Goal: Task Accomplishment & Management: Use online tool/utility

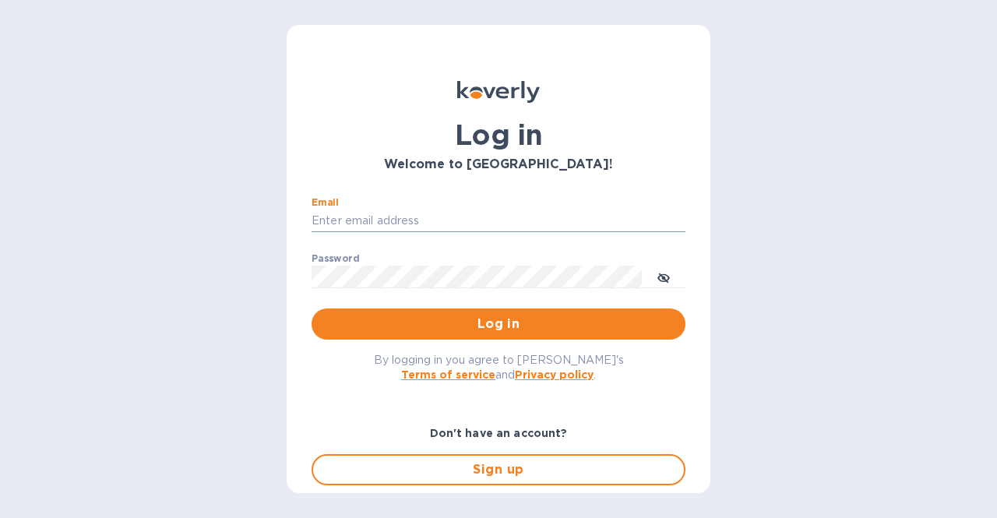
click at [536, 222] on input "Email" at bounding box center [498, 220] width 374 height 23
type input "[EMAIL_ADDRESS][DOMAIN_NAME]"
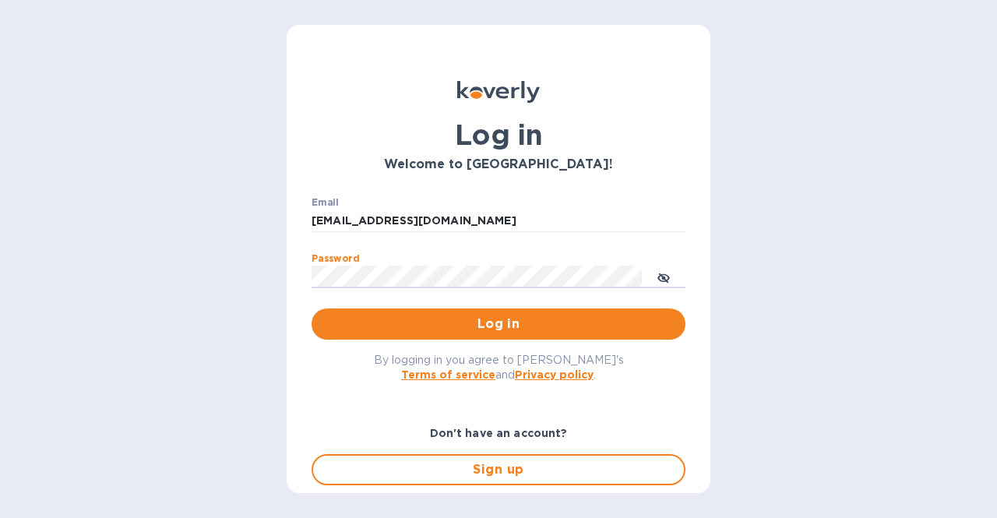
click at [311, 308] on button "Log in" at bounding box center [498, 323] width 374 height 31
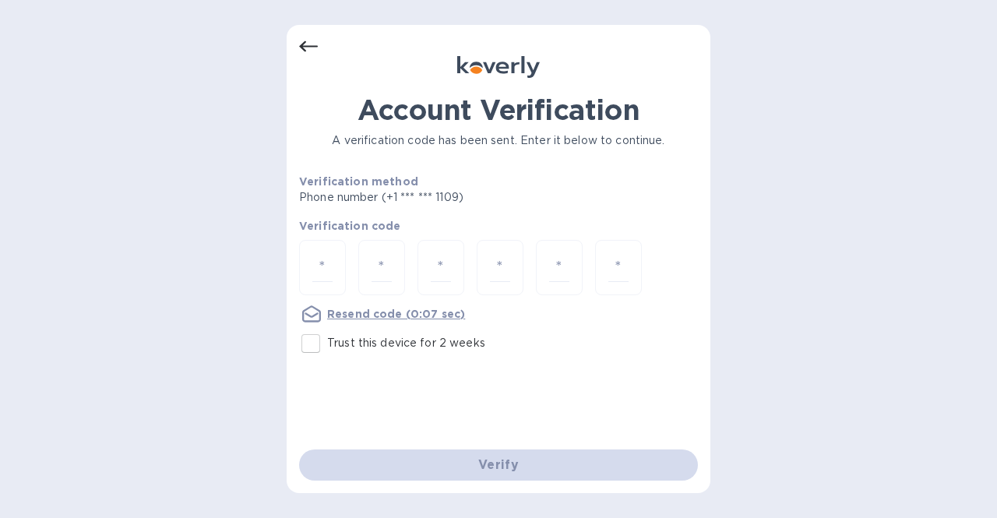
click at [311, 343] on input "Trust this device for 2 weeks" at bounding box center [310, 343] width 33 height 33
checkbox input "true"
click at [322, 278] on input "number" at bounding box center [322, 267] width 20 height 29
click at [328, 269] on input "number" at bounding box center [322, 267] width 20 height 29
type input "5"
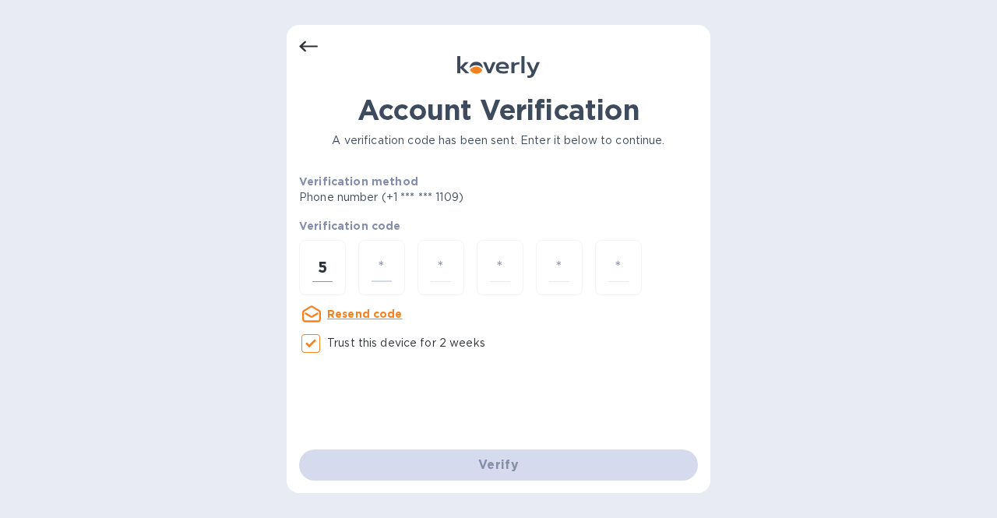
type input "0"
type input "9"
type input "7"
type input "9"
type input "2"
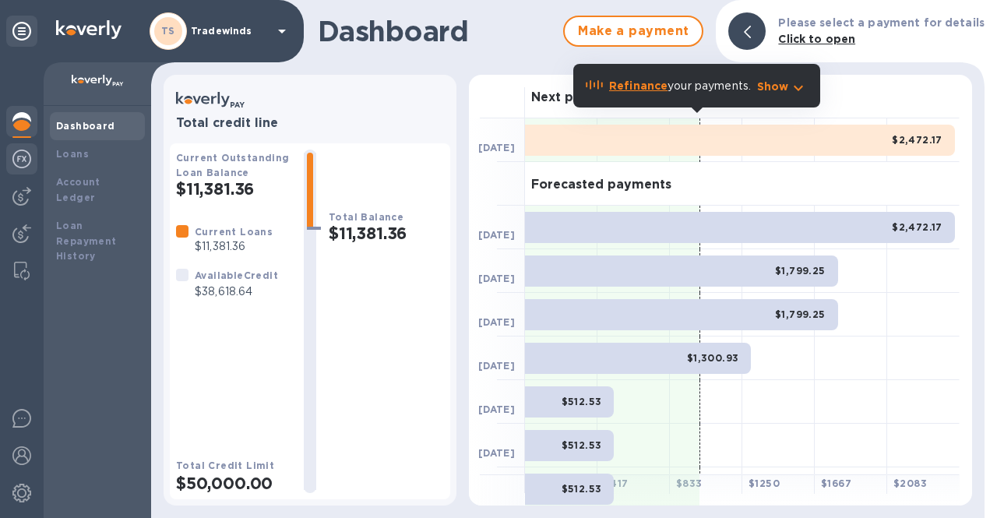
click at [35, 160] on div at bounding box center [21, 160] width 31 height 34
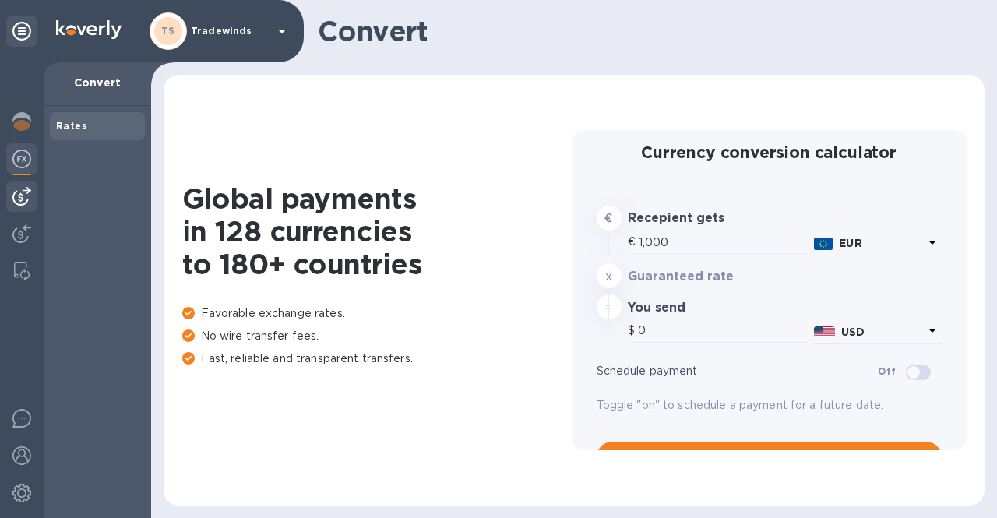
click at [28, 189] on img at bounding box center [21, 196] width 19 height 19
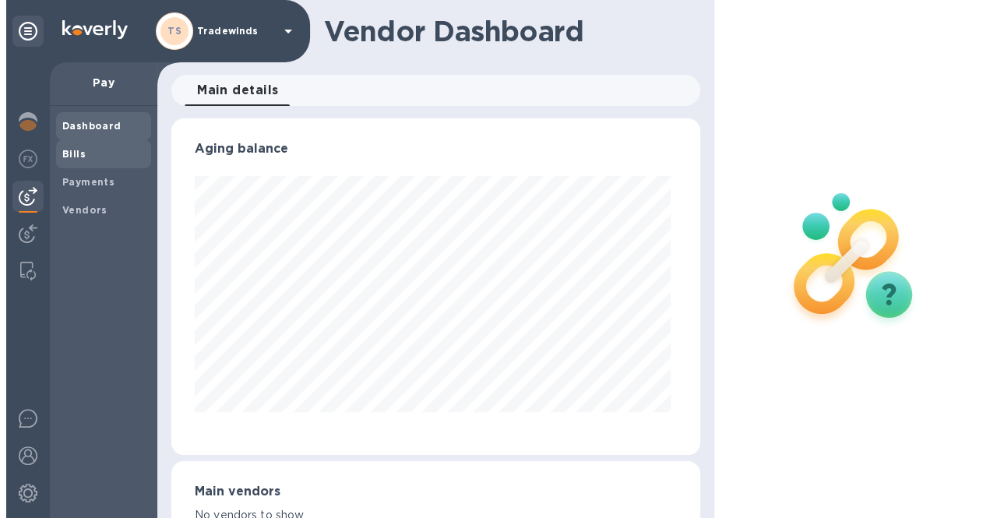
scroll to position [336, 522]
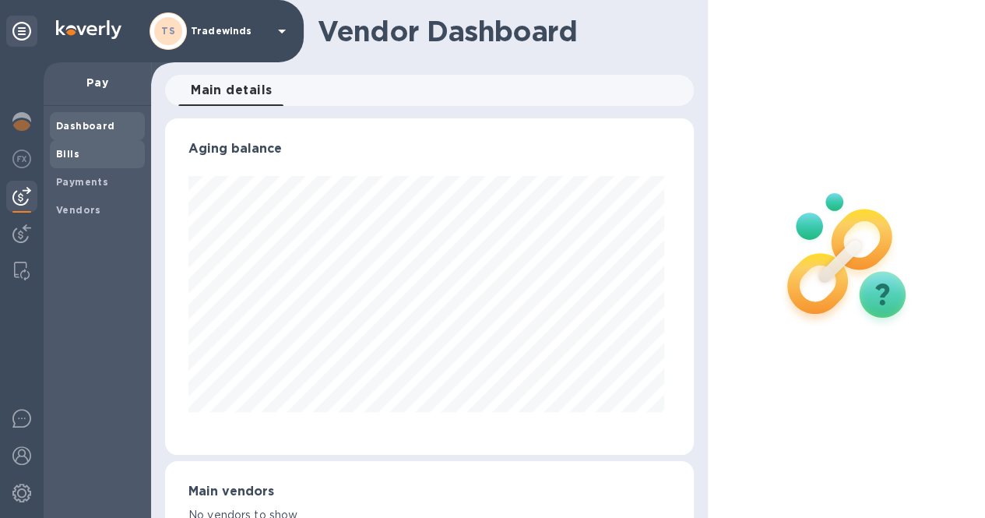
click at [69, 155] on b "Bills" at bounding box center [67, 154] width 23 height 12
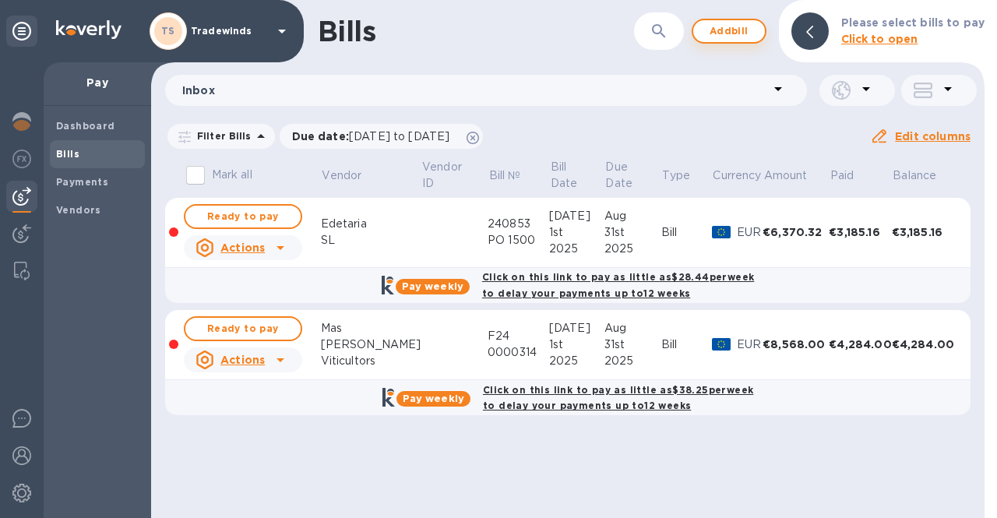
click at [717, 32] on span "Add bill" at bounding box center [729, 31] width 47 height 19
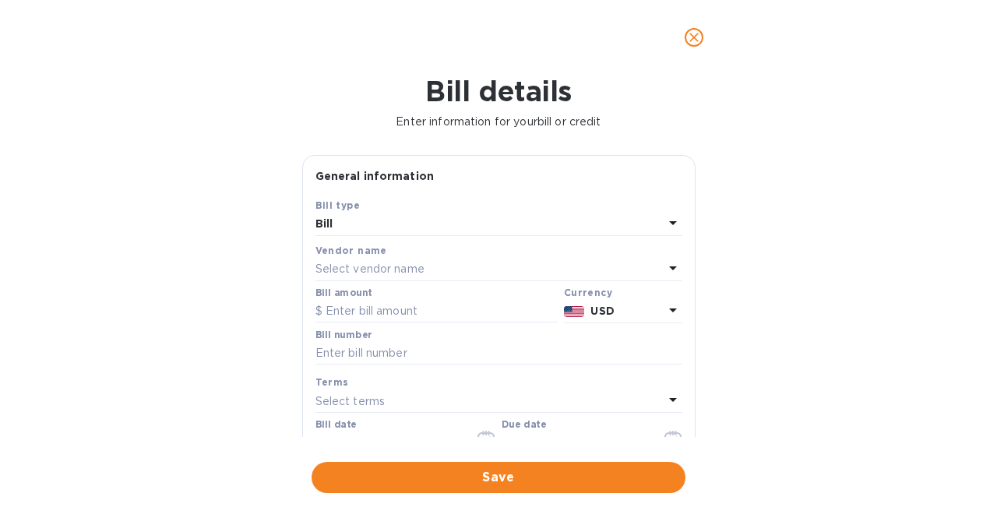
click at [384, 269] on p "Select vendor name" at bounding box center [369, 269] width 109 height 16
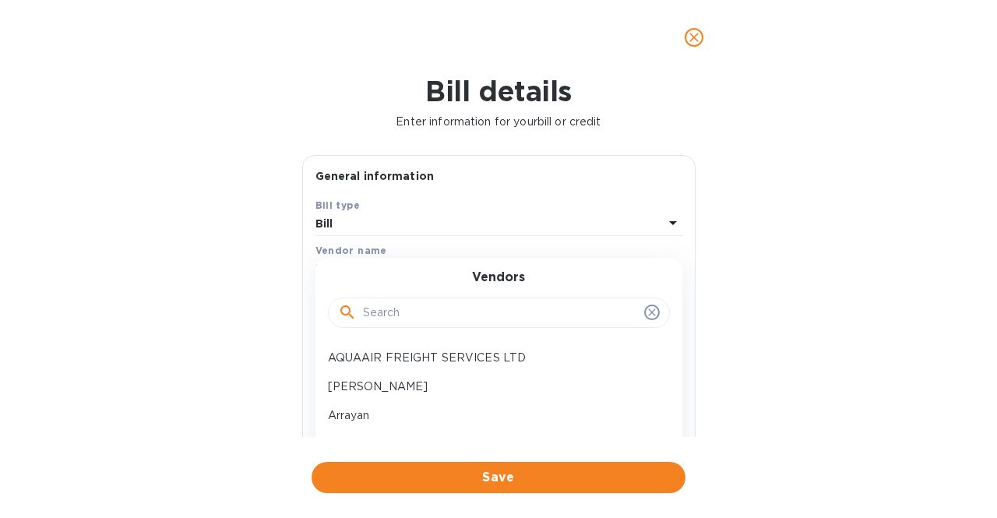
click at [391, 311] on input "text" at bounding box center [500, 312] width 275 height 23
type input "c"
click at [696, 33] on icon "close" at bounding box center [694, 38] width 16 height 16
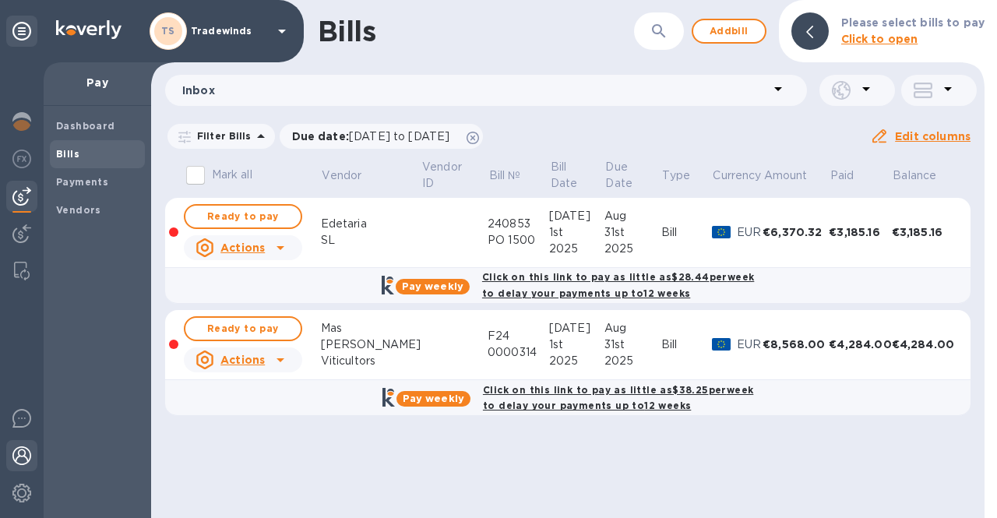
click at [19, 442] on div at bounding box center [21, 457] width 31 height 34
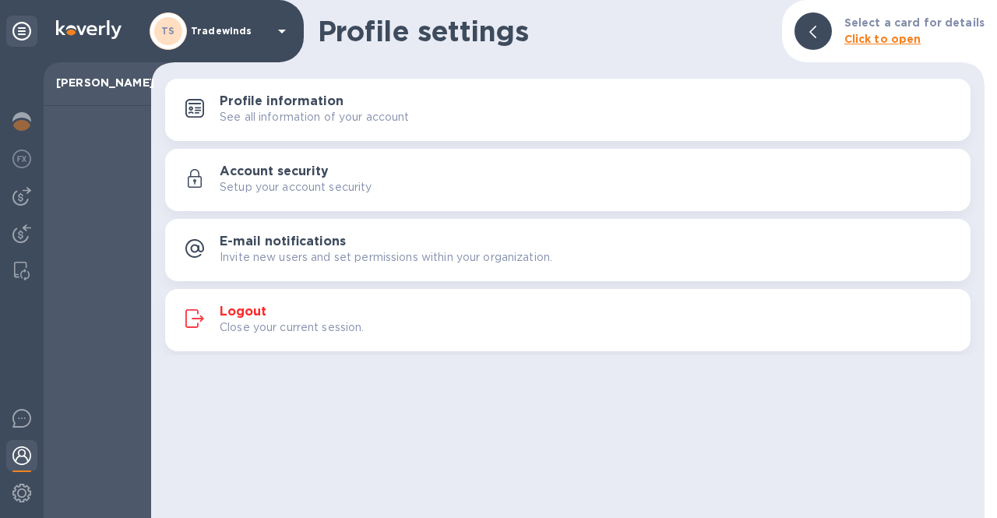
click at [238, 319] on p "Close your current session." at bounding box center [292, 327] width 145 height 16
